Goal: Task Accomplishment & Management: Complete application form

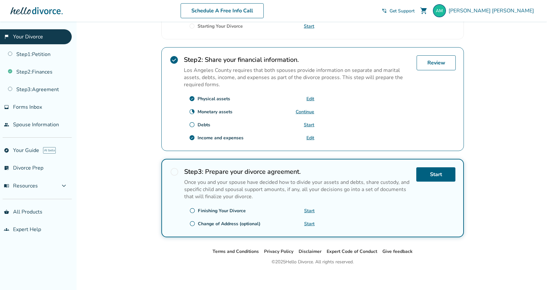
click at [166, 243] on div "Andres , welcome to your divorce platform. Your Plan: Pro Step 2 & 3 Only Your …" at bounding box center [312, 44] width 313 height 407
click at [428, 174] on link "Start" at bounding box center [435, 174] width 39 height 14
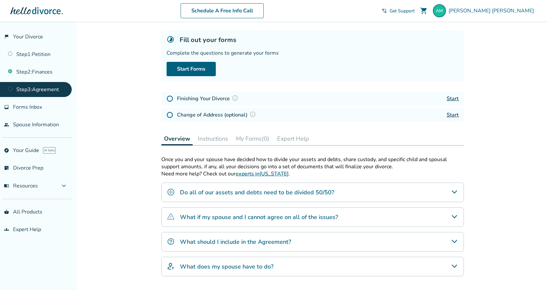
scroll to position [65, 0]
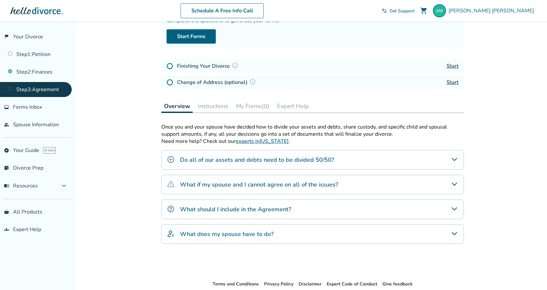
click at [453, 157] on icon "Do all of our assets and debts need to be divided 50/50?" at bounding box center [454, 160] width 8 height 8
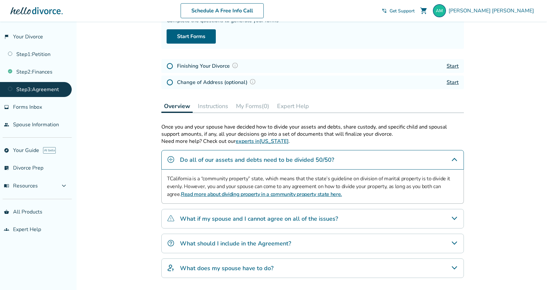
click at [454, 218] on icon "What if my spouse and I cannot agree on all of the issues?" at bounding box center [453, 218] width 5 height 3
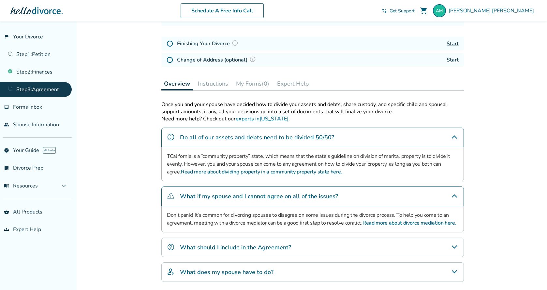
scroll to position [98, 0]
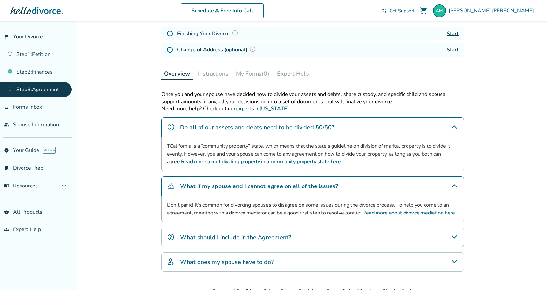
click at [452, 235] on icon "What should I include in the Agreement?" at bounding box center [453, 236] width 5 height 3
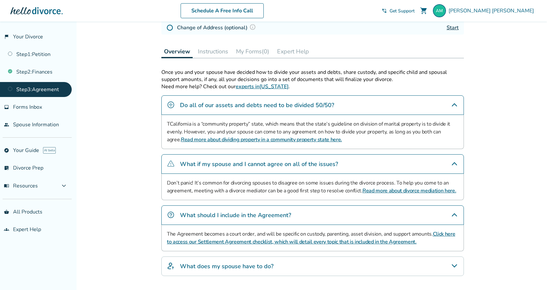
scroll to position [130, 0]
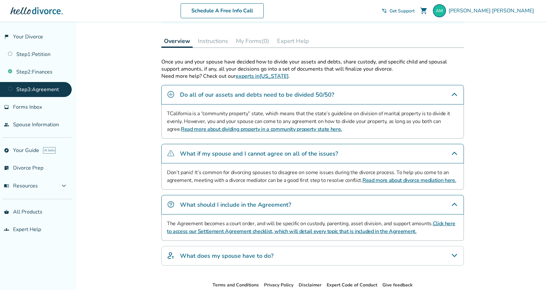
click at [378, 230] on link "Click here to access our Settlement Agreement checklist, which will detail ever…" at bounding box center [311, 227] width 288 height 15
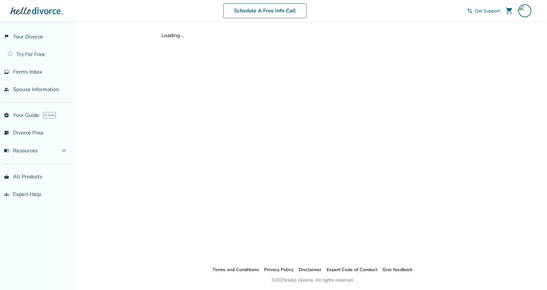
scroll to position [21, 0]
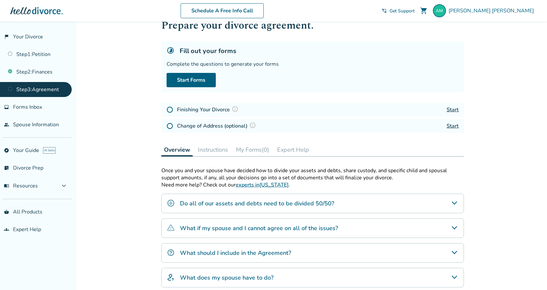
click at [394, 252] on div "What should I include in the Agreement?" at bounding box center [312, 253] width 302 height 20
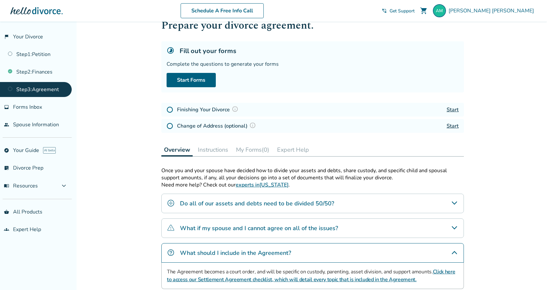
click at [388, 278] on link "Click here to access our Settlement Agreement checklist, which will detail ever…" at bounding box center [311, 275] width 288 height 15
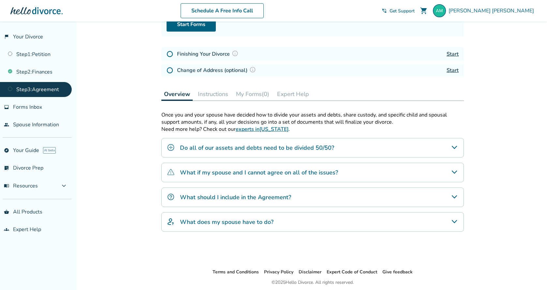
scroll to position [87, 0]
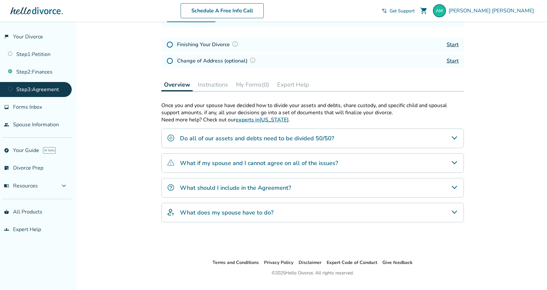
click at [457, 212] on icon "What does my spouse have to do?" at bounding box center [454, 212] width 8 height 8
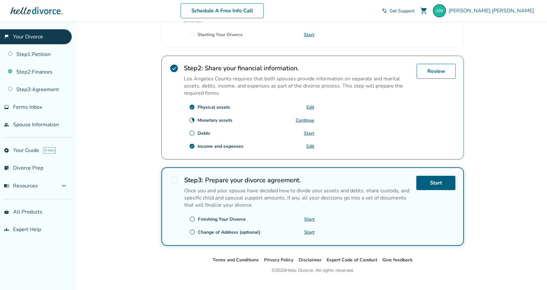
scroll to position [180, 0]
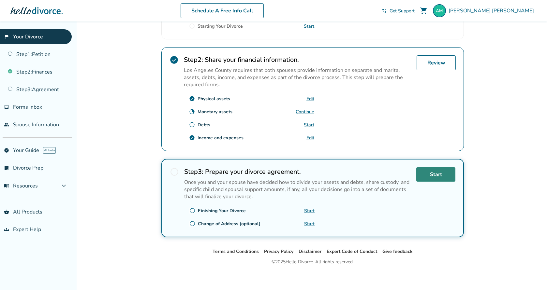
click at [449, 176] on link "Start" at bounding box center [435, 174] width 39 height 14
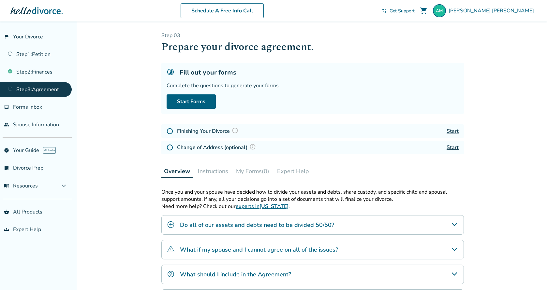
click at [216, 172] on button "Instructions" at bounding box center [213, 171] width 36 height 13
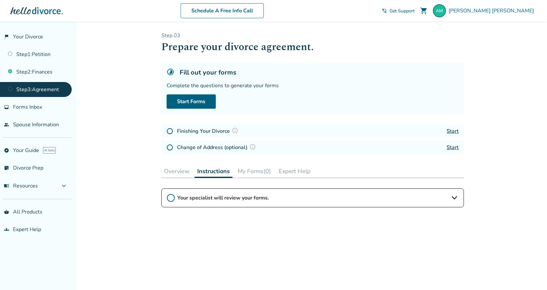
click at [456, 196] on icon at bounding box center [454, 198] width 8 height 8
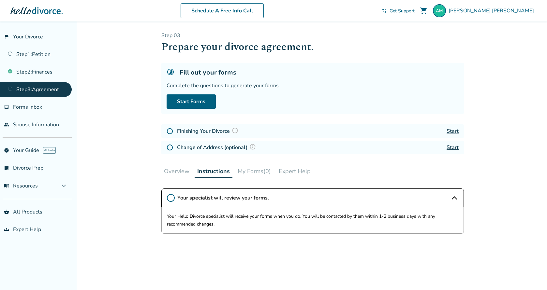
click at [250, 170] on button "My Forms (0)" at bounding box center [254, 171] width 38 height 13
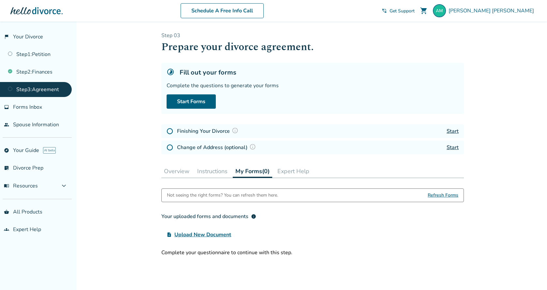
click at [219, 234] on span "Upload New Document" at bounding box center [202, 235] width 57 height 8
click at [0, 0] on input "upload_file Upload New Document" at bounding box center [0, 0] width 0 height 0
click at [452, 196] on span "Refresh Forms" at bounding box center [442, 195] width 31 height 13
click at [189, 99] on link "Start Forms" at bounding box center [190, 101] width 49 height 14
